Goal: Task Accomplishment & Management: Manage account settings

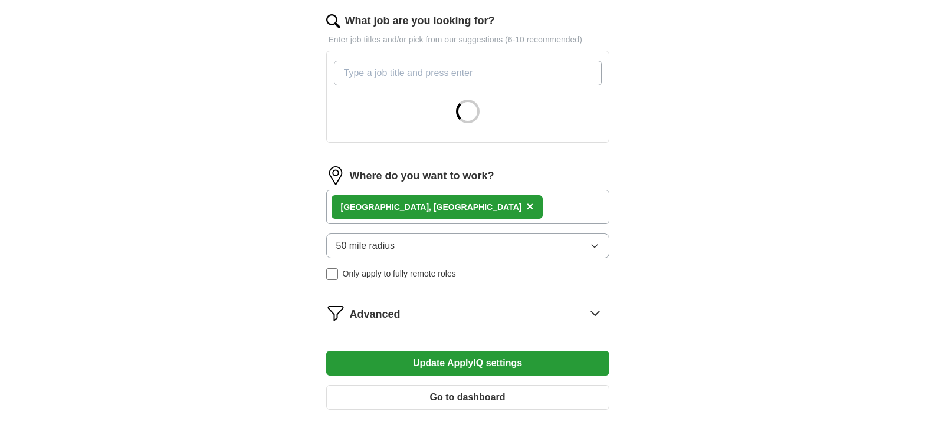
scroll to position [472, 0]
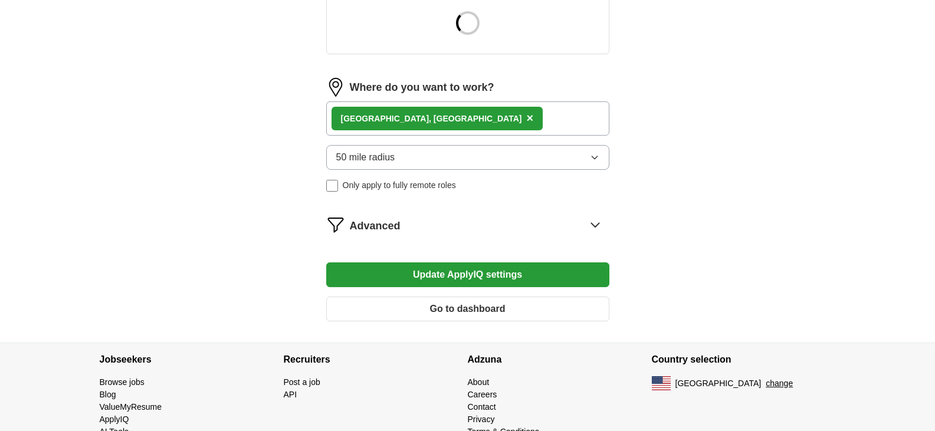
click at [435, 116] on div "[GEOGRAPHIC_DATA], [GEOGRAPHIC_DATA] ×" at bounding box center [467, 119] width 283 height 34
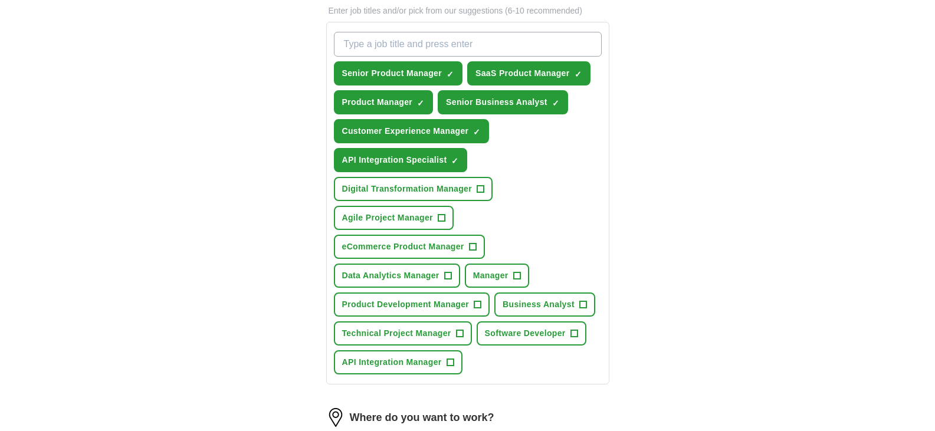
scroll to position [413, 0]
click at [479, 184] on span "+" at bounding box center [480, 188] width 7 height 9
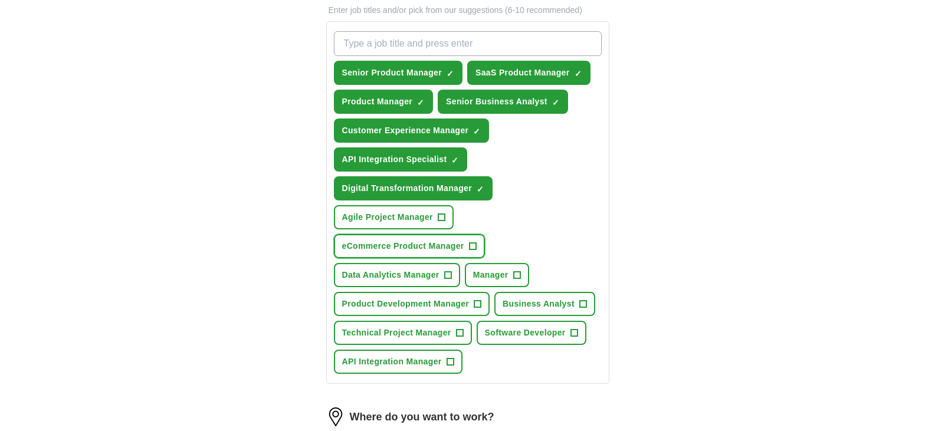
click at [472, 243] on span "+" at bounding box center [472, 246] width 7 height 9
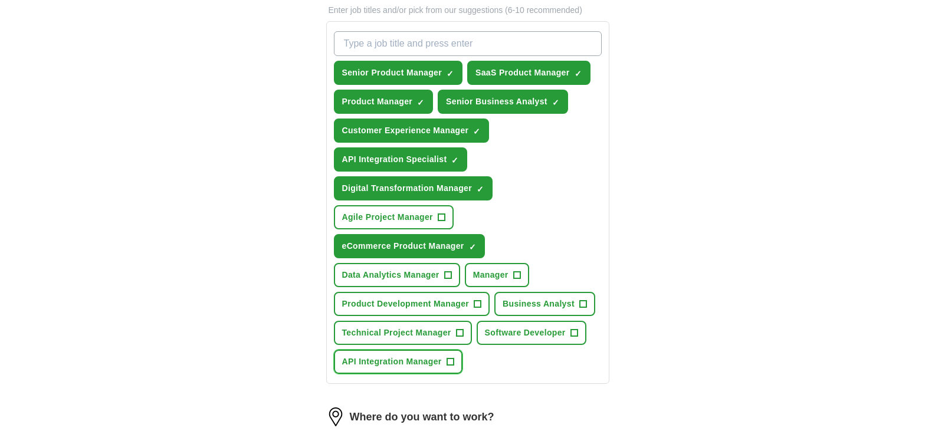
click at [427, 362] on span "API Integration Manager" at bounding box center [392, 362] width 100 height 12
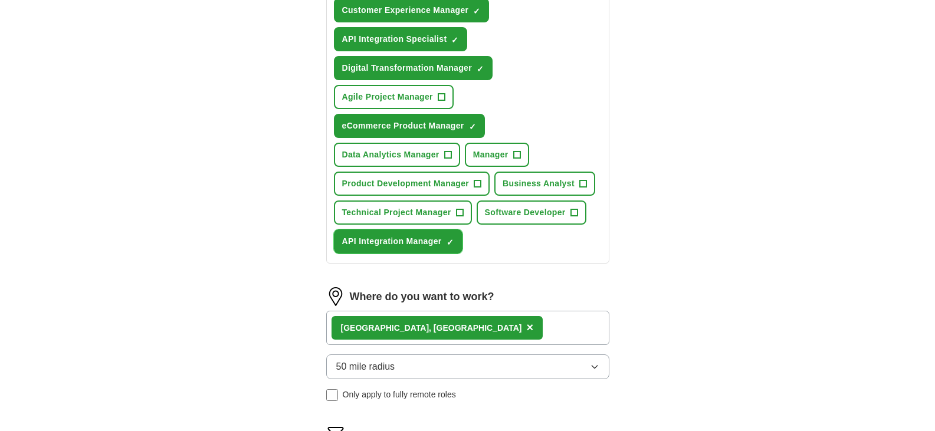
scroll to position [590, 0]
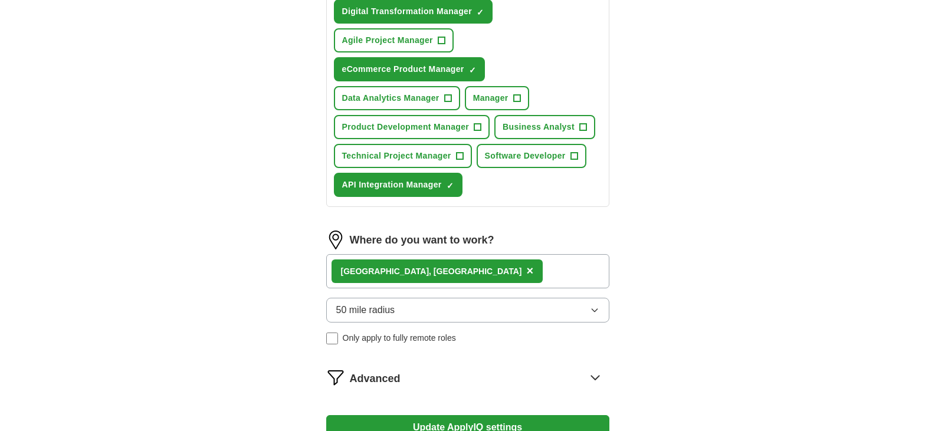
click at [450, 316] on button "50 mile radius" at bounding box center [467, 310] width 283 height 25
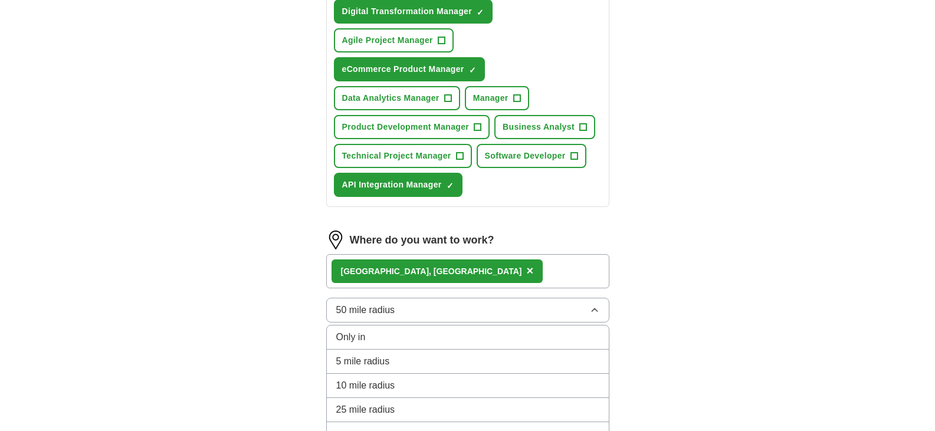
click at [557, 274] on div "[GEOGRAPHIC_DATA], [GEOGRAPHIC_DATA] ×" at bounding box center [467, 271] width 283 height 34
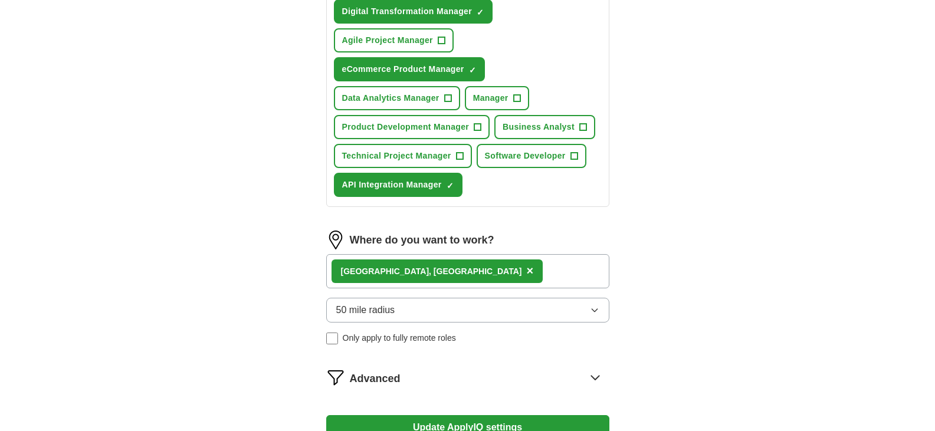
click at [557, 274] on div "[GEOGRAPHIC_DATA], [GEOGRAPHIC_DATA] ×" at bounding box center [467, 271] width 283 height 34
click at [472, 269] on div "[GEOGRAPHIC_DATA], [GEOGRAPHIC_DATA] ×" at bounding box center [467, 271] width 283 height 34
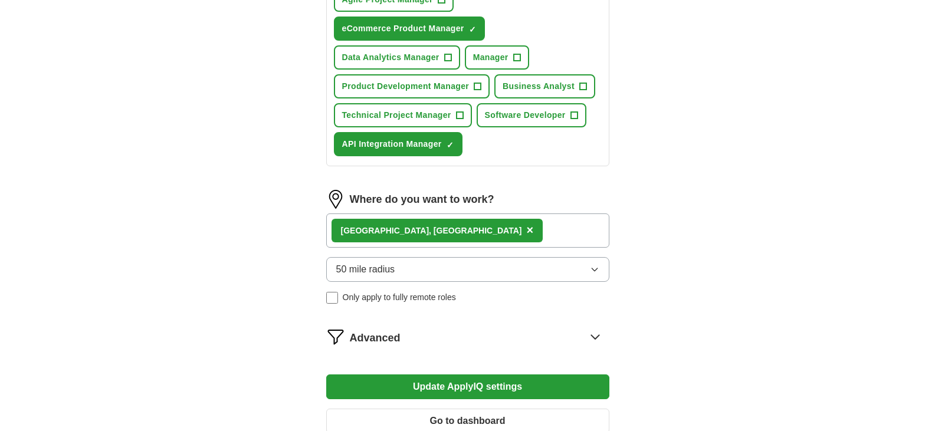
scroll to position [649, 0]
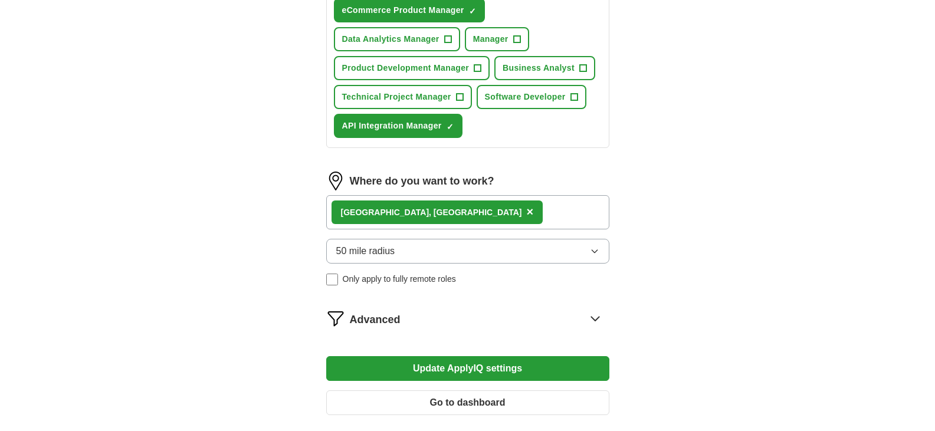
click at [512, 212] on div "[GEOGRAPHIC_DATA], [GEOGRAPHIC_DATA] ×" at bounding box center [467, 212] width 283 height 34
click at [424, 183] on label "Where do you want to work?" at bounding box center [422, 182] width 145 height 16
click at [335, 182] on img at bounding box center [335, 181] width 19 height 19
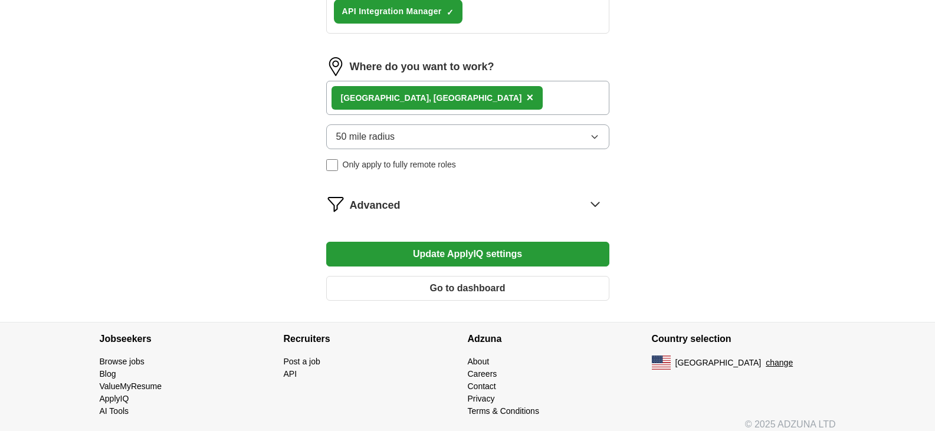
scroll to position [774, 0]
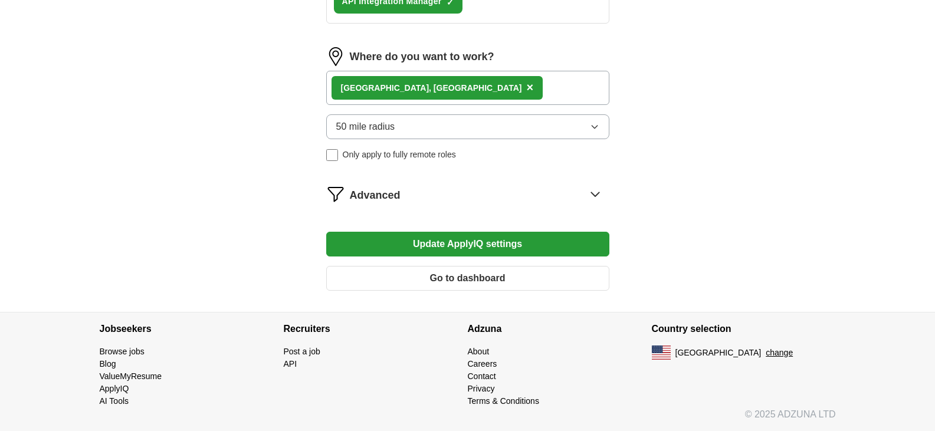
click at [417, 242] on button "Update ApplyIQ settings" at bounding box center [467, 244] width 283 height 25
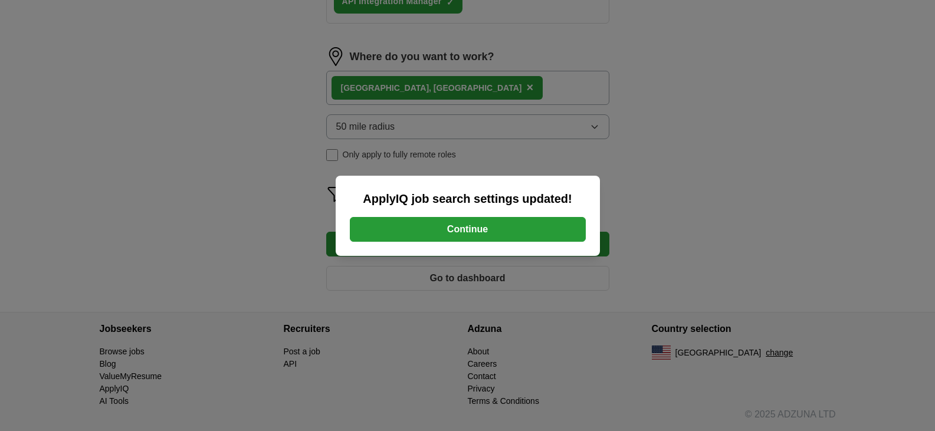
click at [455, 236] on button "Continue" at bounding box center [468, 229] width 236 height 25
